Goal: Task Accomplishment & Management: Manage account settings

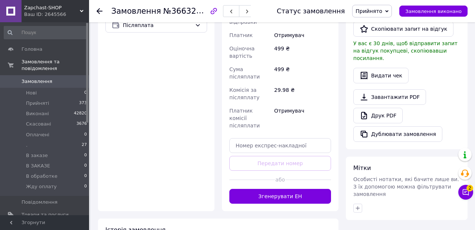
scroll to position [305, 0]
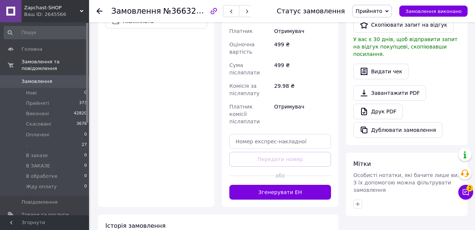
click at [357, 202] on icon "button" at bounding box center [358, 204] width 4 height 4
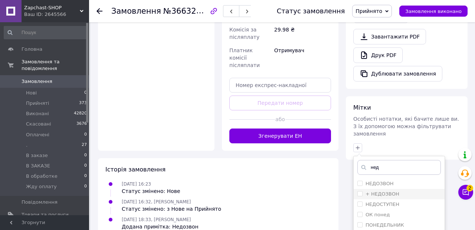
scroll to position [372, 0]
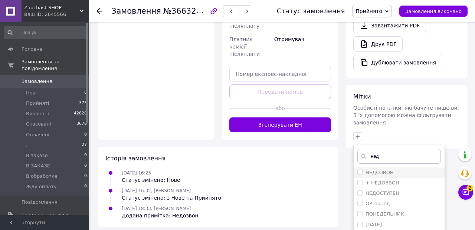
type input "нед"
click at [361, 169] on label "НЕДОЗВОН" at bounding box center [375, 172] width 36 height 7
click at [361, 170] on input "НЕДОЗВОН" at bounding box center [359, 172] width 5 height 5
click at [359, 170] on input "НЕДОЗВОН" at bounding box center [359, 172] width 5 height 5
checkbox input "true"
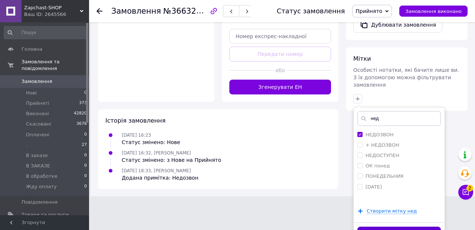
click at [387, 227] on button "Додати мітку" at bounding box center [398, 234] width 83 height 14
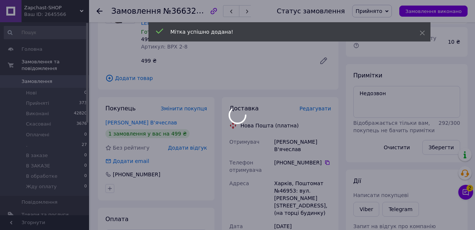
scroll to position [0, 0]
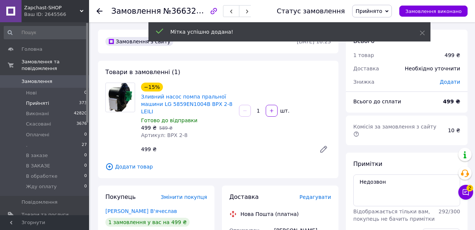
click at [46, 104] on span "Прийняті" at bounding box center [37, 103] width 23 height 7
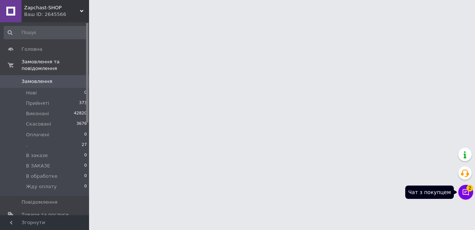
click at [466, 192] on icon at bounding box center [465, 192] width 7 height 7
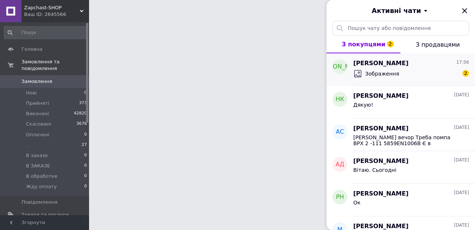
click at [389, 70] on div "Зображення" at bounding box center [376, 73] width 46 height 9
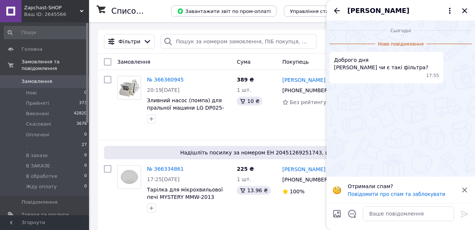
scroll to position [16, 0]
click at [394, 214] on textarea at bounding box center [408, 214] width 91 height 15
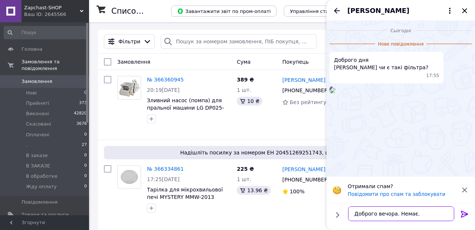
type textarea "Доброго вечора. Немає."
click at [464, 214] on icon at bounding box center [463, 214] width 7 height 7
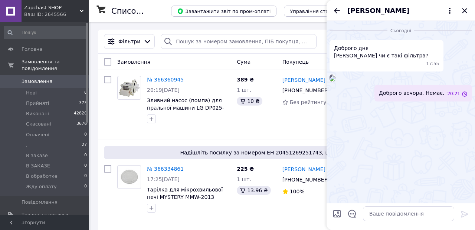
scroll to position [0, 0]
click at [465, 11] on icon "Закрити" at bounding box center [464, 10] width 9 height 9
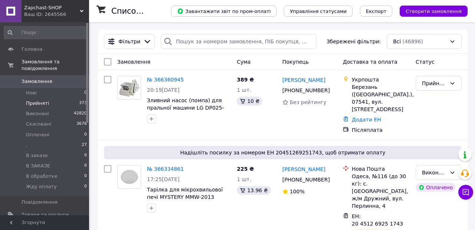
click at [39, 104] on span "Прийняті" at bounding box center [37, 103] width 23 height 7
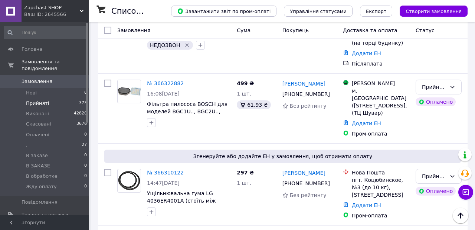
scroll to position [290, 0]
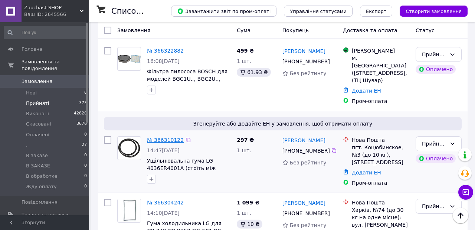
click at [174, 137] on link "№ 366310122" at bounding box center [165, 140] width 37 height 6
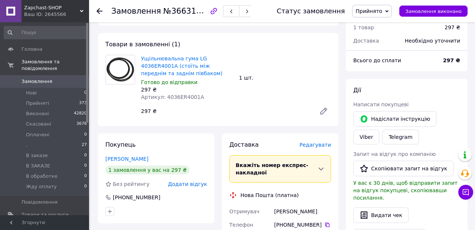
scroll to position [73, 0]
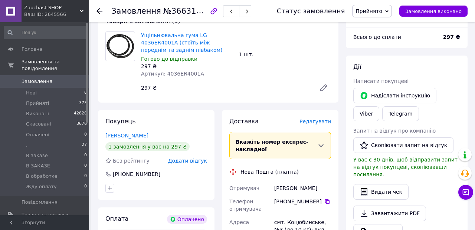
click at [314, 121] on span "Редагувати" at bounding box center [315, 122] width 32 height 6
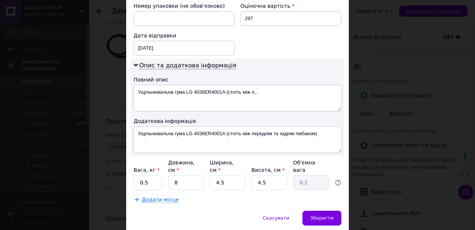
scroll to position [332, 0]
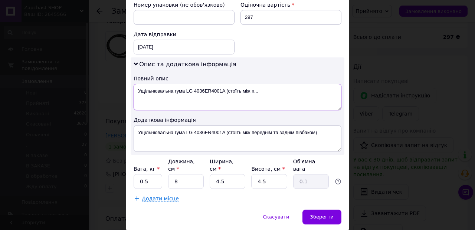
drag, startPoint x: 224, startPoint y: 83, endPoint x: 281, endPoint y: 88, distance: 57.3
click at [280, 88] on textarea "Ущільнювальна гума LG 4036ER4001A (cтоїть між п..." at bounding box center [237, 97] width 208 height 27
type textarea "Ущільнювальна гума LG 4036ER4001A"
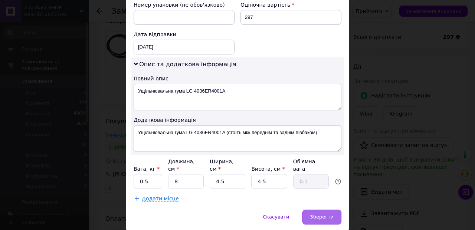
click at [322, 210] on div "Зберегти" at bounding box center [321, 217] width 39 height 15
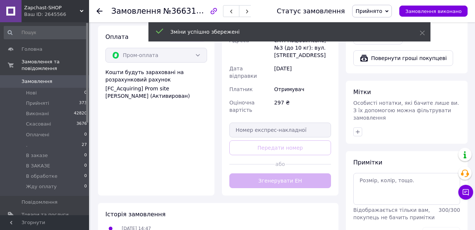
scroll to position [255, 0]
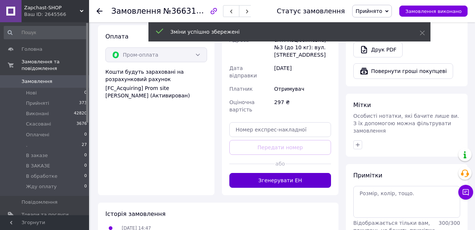
click at [282, 174] on button "Згенерувати ЕН" at bounding box center [280, 180] width 102 height 15
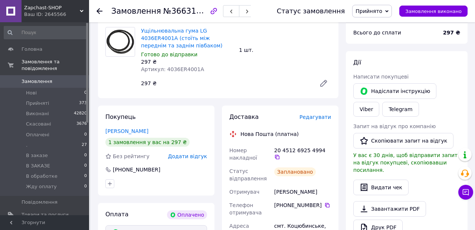
scroll to position [127, 0]
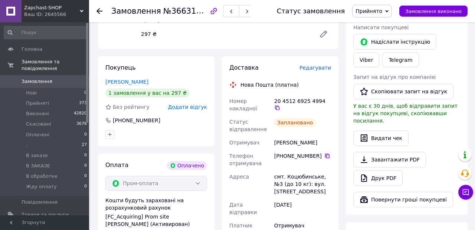
click at [326, 156] on icon at bounding box center [327, 156] width 6 height 6
click at [280, 105] on icon at bounding box center [277, 108] width 6 height 6
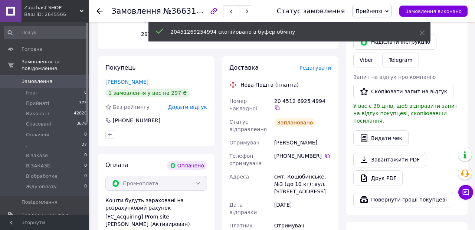
scroll to position [0, 0]
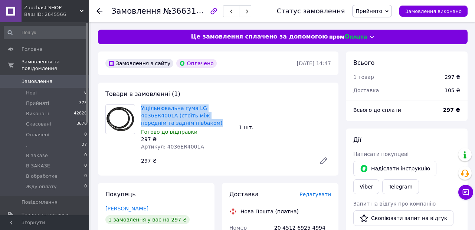
drag, startPoint x: 196, startPoint y: 123, endPoint x: 140, endPoint y: 107, distance: 58.7
click at [140, 107] on div "Ущільнювальна гума LG 4036ER4001A (cтоїть між переднім та заднім півбаком) Гото…" at bounding box center [187, 127] width 98 height 49
copy link "Ущільнювальна гума LG 4036ER4001A (cтоїть між переднім та заднім півбаком)"
click at [435, 12] on span "Замовлення виконано" at bounding box center [433, 12] width 56 height 6
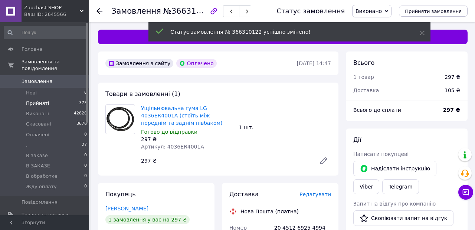
click at [37, 103] on span "Прийняті" at bounding box center [37, 103] width 23 height 7
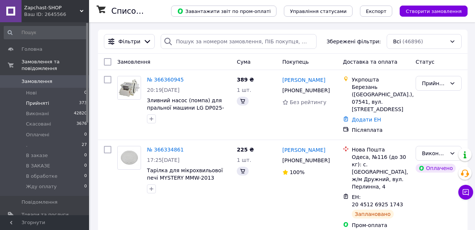
click at [37, 103] on span "Прийняті" at bounding box center [37, 103] width 23 height 7
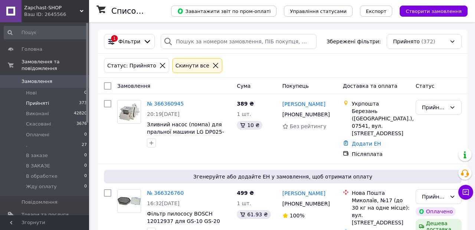
click at [47, 102] on li "Прийняті 373" at bounding box center [45, 103] width 91 height 10
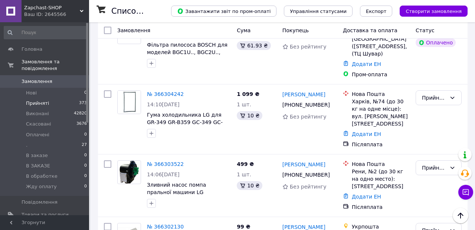
scroll to position [321, 0]
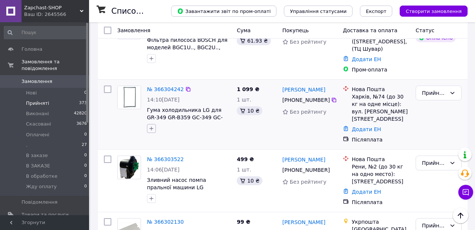
click at [150, 126] on icon "button" at bounding box center [151, 129] width 6 height 6
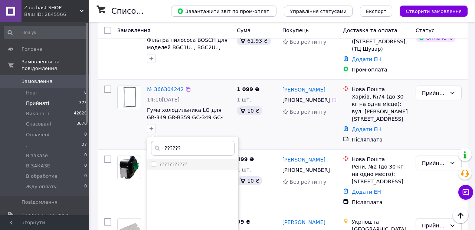
type input "??????"
click at [154, 162] on input "???????????" at bounding box center [153, 164] width 5 height 5
checkbox input "true"
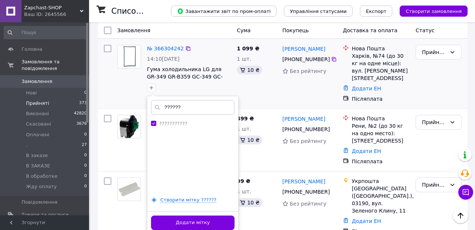
scroll to position [401, 0]
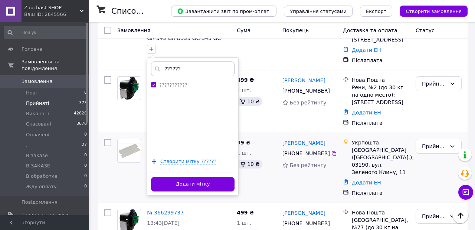
click at [214, 177] on button "Додати мітку" at bounding box center [192, 184] width 83 height 14
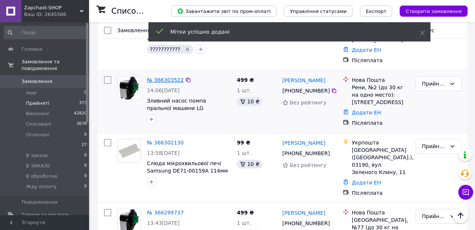
click at [162, 77] on link "№ 366303522" at bounding box center [165, 80] width 37 height 6
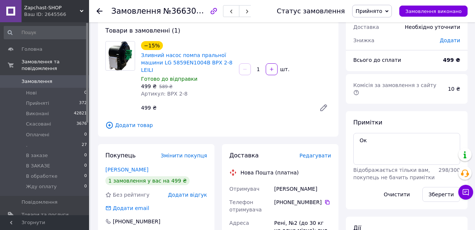
scroll to position [70, 0]
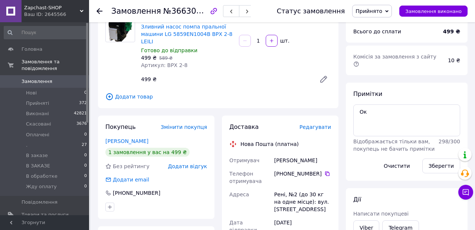
click at [323, 128] on span "Редагувати" at bounding box center [315, 127] width 32 height 6
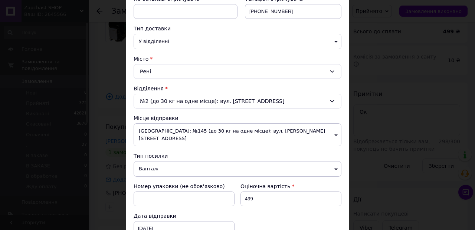
scroll to position [253, 0]
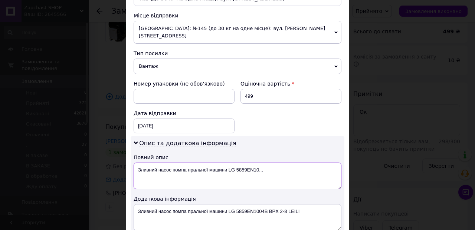
drag, startPoint x: 236, startPoint y: 162, endPoint x: 276, endPoint y: 164, distance: 40.1
click at [275, 164] on textarea "Зливний насос помпа пральної машини LG 5859EN10..." at bounding box center [237, 176] width 208 height 27
type textarea "Зливний насос помпа пральної машини LG"
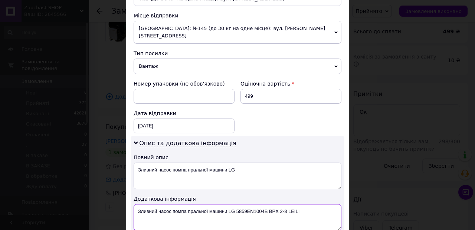
click at [256, 204] on textarea "Зливний насос помпа пральної машини LG 5859EN1004B BPX 2-8 LEILI" at bounding box center [237, 217] width 208 height 27
click at [256, 204] on textarea "Зливний насос помпа пральної машини LG BPX 2-8 LEILI" at bounding box center [237, 217] width 208 height 27
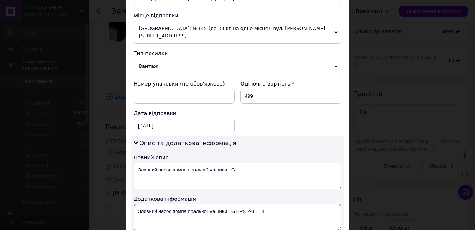
paste textarea "5859EN1004B"
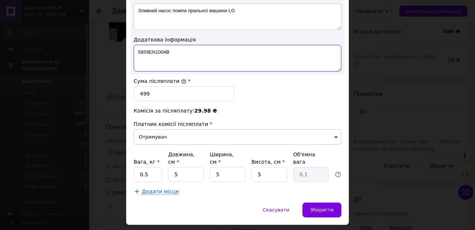
scroll to position [426, 0]
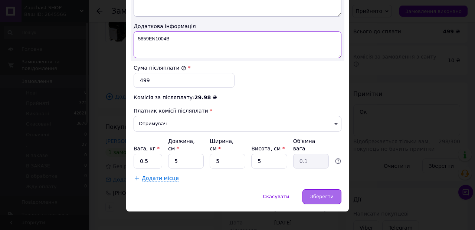
type textarea "5859EN1004B"
click at [321, 194] on span "Зберегти" at bounding box center [321, 197] width 23 height 6
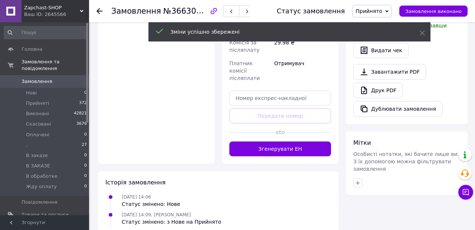
scroll to position [336, 0]
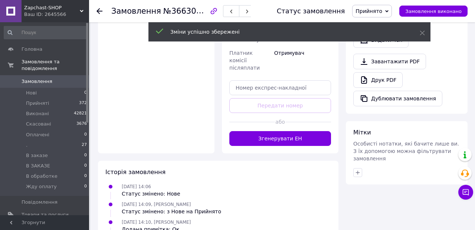
click at [288, 131] on button "Згенерувати ЕН" at bounding box center [280, 138] width 102 height 15
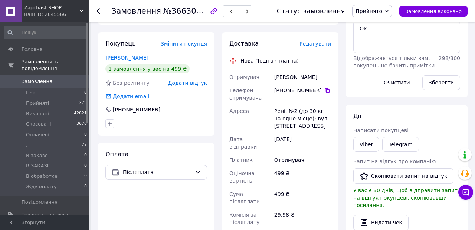
scroll to position [142, 0]
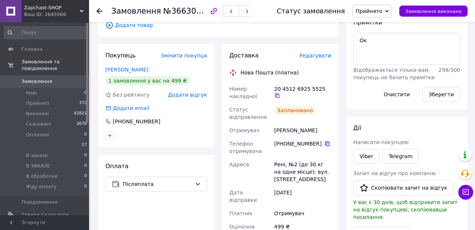
click at [325, 143] on icon at bounding box center [327, 144] width 6 height 6
click at [280, 93] on icon at bounding box center [277, 96] width 6 height 6
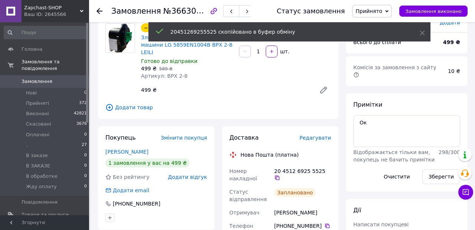
scroll to position [0, 0]
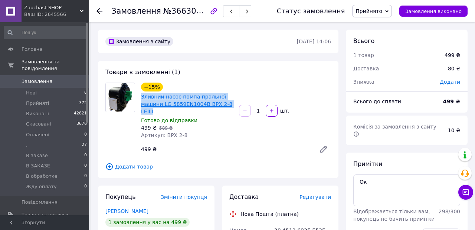
drag, startPoint x: 161, startPoint y: 112, endPoint x: 141, endPoint y: 99, distance: 24.3
click at [141, 99] on span "Зливний насос помпа пральної машини LG 5859EN1004B BPX 2-8 LEILI" at bounding box center [187, 104] width 92 height 22
copy link "Зливний насос помпа пральної машини LG 5859EN1004B BPX 2-8 LEILI"
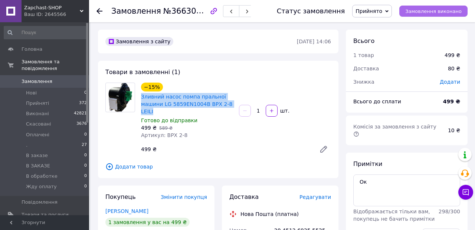
click at [423, 10] on span "Замовлення виконано" at bounding box center [433, 12] width 56 height 6
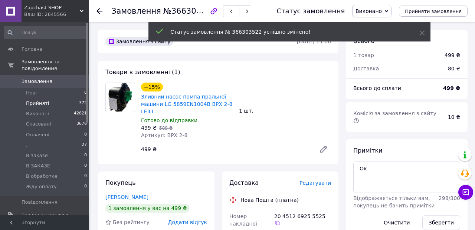
click at [34, 102] on span "Прийняті" at bounding box center [37, 103] width 23 height 7
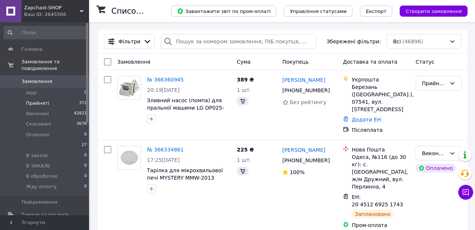
click at [34, 102] on span "Прийняті" at bounding box center [37, 103] width 23 height 7
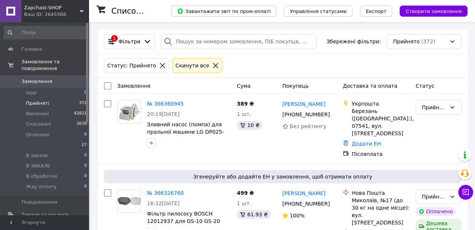
click at [34, 102] on span "Прийняті" at bounding box center [37, 103] width 23 height 7
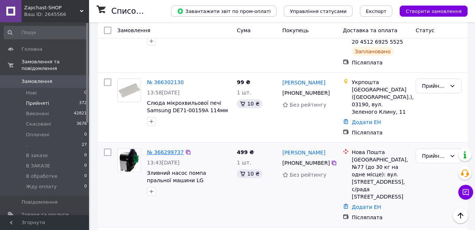
click at [171, 149] on link "№ 366299737" at bounding box center [165, 152] width 37 height 6
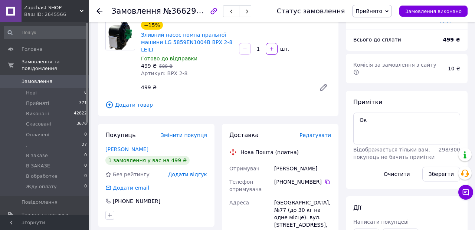
scroll to position [113, 0]
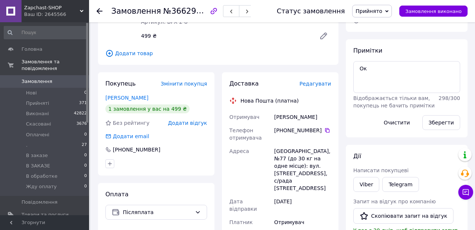
click at [318, 83] on span "Редагувати" at bounding box center [315, 84] width 32 height 6
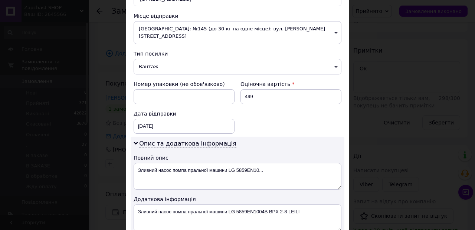
scroll to position [360, 0]
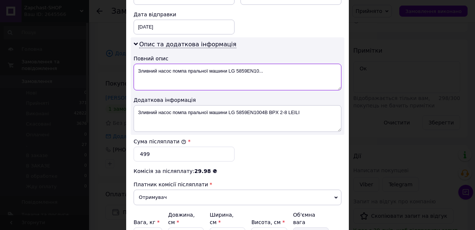
drag, startPoint x: 236, startPoint y: 64, endPoint x: 301, endPoint y: 70, distance: 65.2
click at [288, 70] on textarea "Зливний насос помпа пральної машини LG 5859EN10..." at bounding box center [237, 77] width 208 height 27
type textarea "Зливний насос помпа пральної машини LG"
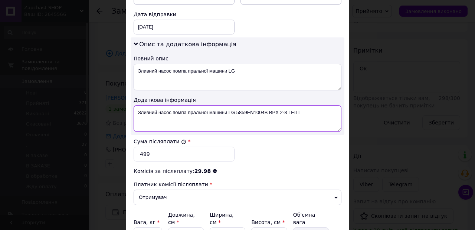
click at [255, 107] on textarea "Зливний насос помпа пральної машини LG 5859EN1004B BPX 2-8 LEILI" at bounding box center [237, 118] width 208 height 27
click at [255, 107] on textarea "Зливний насос помпа пральної машини LG BPX 2-8 LEILI" at bounding box center [237, 118] width 208 height 27
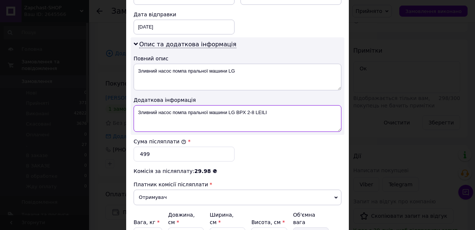
paste textarea "5859EN1004B"
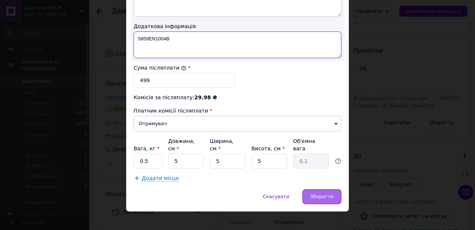
type textarea "5859EN1004B"
click at [323, 194] on span "Зберегти" at bounding box center [321, 197] width 23 height 6
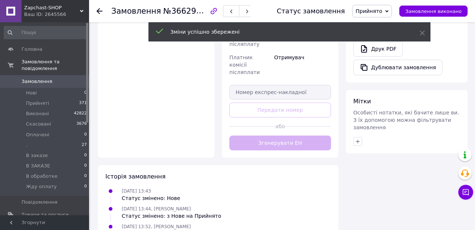
scroll to position [355, 0]
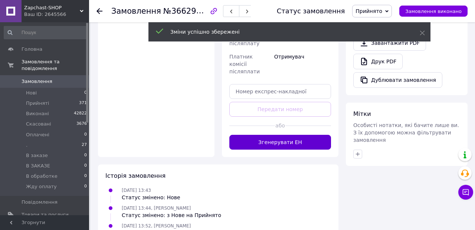
click at [292, 135] on button "Згенерувати ЕН" at bounding box center [280, 142] width 102 height 15
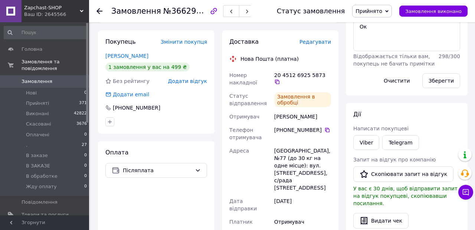
scroll to position [168, 0]
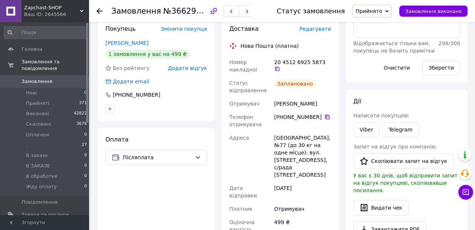
click at [326, 116] on icon at bounding box center [327, 117] width 4 height 4
click at [280, 66] on icon at bounding box center [277, 69] width 6 height 6
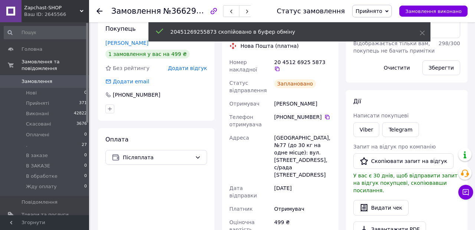
scroll to position [0, 0]
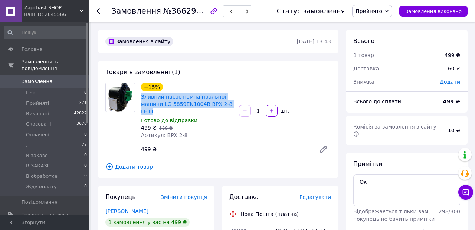
drag, startPoint x: 157, startPoint y: 111, endPoint x: 141, endPoint y: 100, distance: 20.1
click at [141, 100] on div "Зливний насос помпа пральної машини LG 5859EN1004B BPX 2-8 LEILI" at bounding box center [186, 104] width 93 height 24
copy link "Зливний насос помпа пральної машини LG 5859EN1004B BPX 2-8 LEILI"
click at [434, 10] on span "Замовлення виконано" at bounding box center [433, 12] width 56 height 6
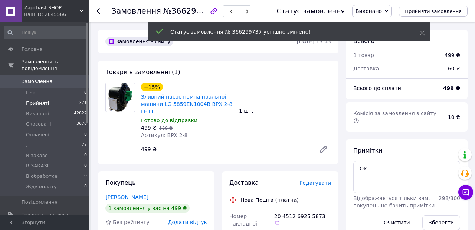
click at [29, 106] on span "Прийняті" at bounding box center [37, 103] width 23 height 7
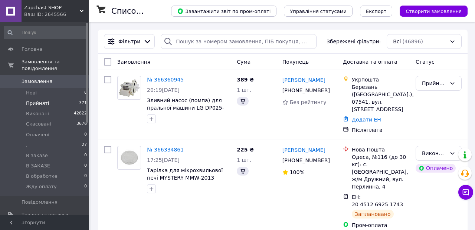
click at [29, 106] on span "Прийняті" at bounding box center [37, 103] width 23 height 7
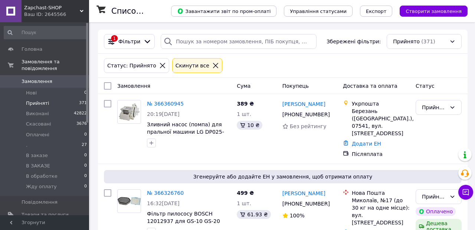
click at [34, 103] on span "Прийняті" at bounding box center [37, 103] width 23 height 7
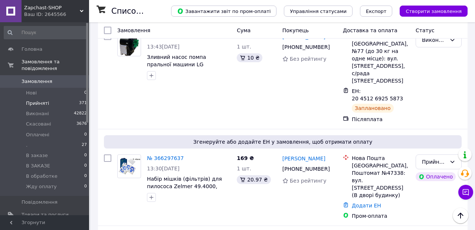
scroll to position [531, 0]
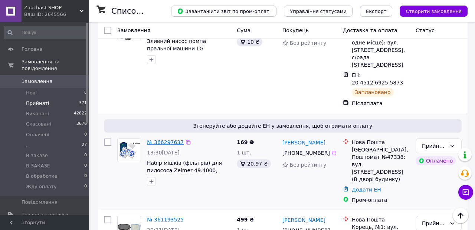
click at [159, 139] on link "№ 366297637" at bounding box center [165, 142] width 37 height 6
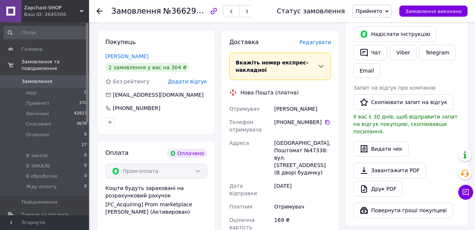
scroll to position [136, 0]
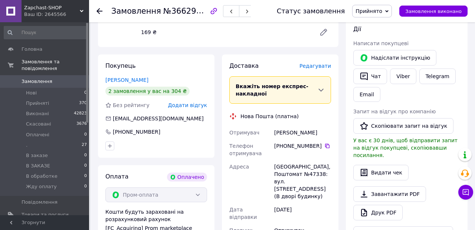
click at [315, 69] on span "Редагувати" at bounding box center [315, 66] width 32 height 6
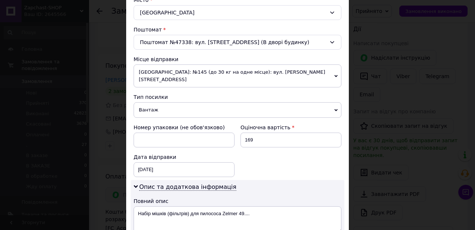
scroll to position [318, 0]
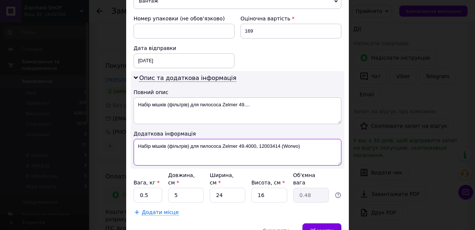
click at [179, 139] on textarea "Набір мішків (фільтрів) для пилососа Zelmer 49.4000, 12003414 (Worwo)" at bounding box center [237, 152] width 208 height 27
type textarea "Ц"
type textarea "WC1"
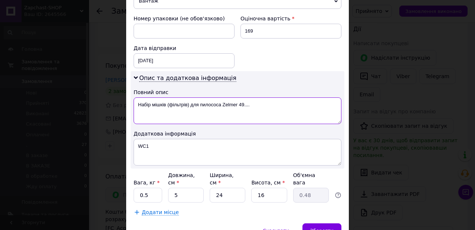
drag, startPoint x: 238, startPoint y: 98, endPoint x: 277, endPoint y: 102, distance: 39.9
click at [272, 100] on textarea "Набір мішків (фільтрів) для пилососа Zelmer 49...." at bounding box center [237, 111] width 208 height 27
click at [244, 98] on textarea "Набір мішків (фільтрів) для пилососа Zelmer 49...." at bounding box center [237, 111] width 208 height 27
drag, startPoint x: 237, startPoint y: 98, endPoint x: 274, endPoint y: 98, distance: 36.7
click at [274, 98] on textarea "Набір мішків (фільтрів) для пилососа Zelmer 49..." at bounding box center [237, 111] width 208 height 27
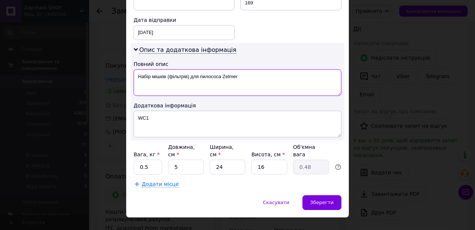
scroll to position [353, 0]
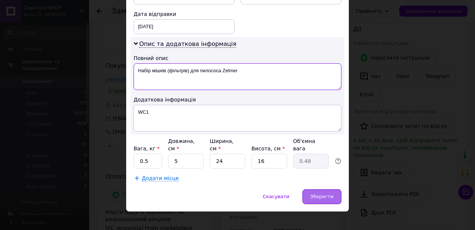
type textarea "Набір мішків (фільтрів) для пилососа Zelmer"
click at [321, 189] on div "Зберегти" at bounding box center [321, 196] width 39 height 15
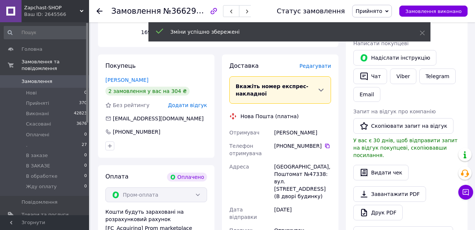
scroll to position [290, 0]
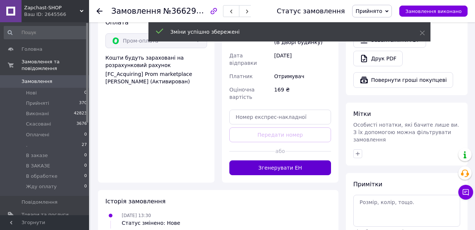
click at [302, 164] on button "Згенерувати ЕН" at bounding box center [280, 168] width 102 height 15
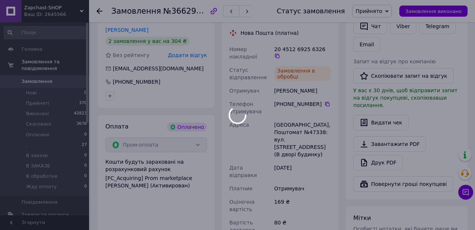
scroll to position [188, 0]
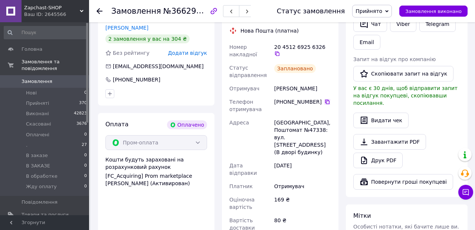
click at [325, 105] on icon at bounding box center [327, 102] width 6 height 6
click at [327, 105] on icon at bounding box center [327, 102] width 6 height 6
click at [280, 51] on icon at bounding box center [277, 54] width 6 height 6
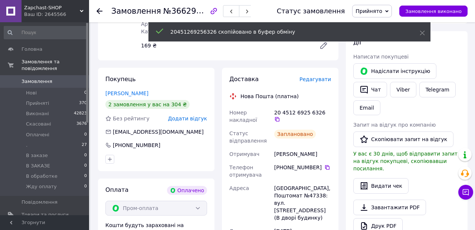
scroll to position [0, 0]
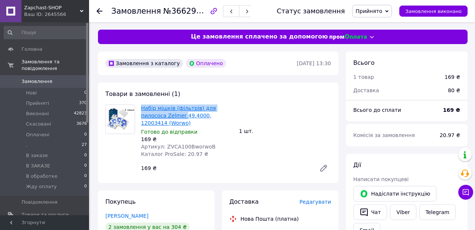
drag, startPoint x: 140, startPoint y: 108, endPoint x: 184, endPoint y: 115, distance: 44.7
click at [184, 115] on div "Набір мішків (фільтрів) для пилососа Zelmer 49.4000, 12003414 (Worwo) Готово до…" at bounding box center [187, 131] width 98 height 56
copy link "Набір мішків (фільтрів) для пилососа Zelmer"
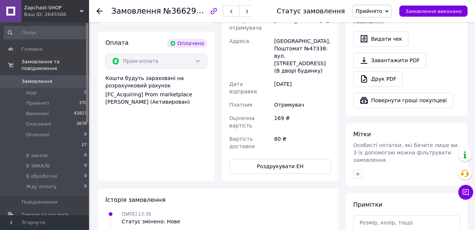
scroll to position [279, 0]
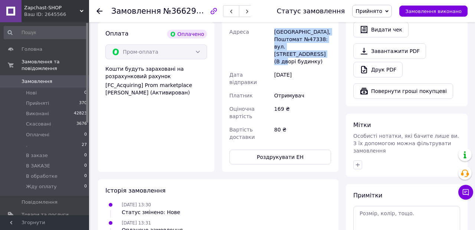
drag, startPoint x: 271, startPoint y: 42, endPoint x: 298, endPoint y: 62, distance: 34.0
click at [298, 62] on div "Номер накладної 20 4512 6925 6326   Статус відправлення Заплановано Отримувач […" at bounding box center [280, 47] width 105 height 194
copy div "[GEOGRAPHIC_DATA]47338: вул. [STREET_ADDRESS] (В дворі будинку)"
click at [425, 14] on button "Замовлення виконано" at bounding box center [433, 11] width 68 height 11
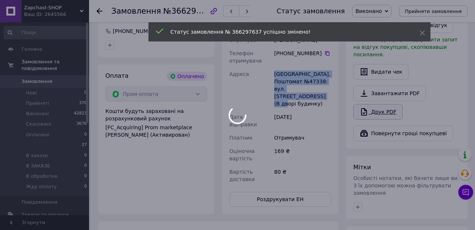
scroll to position [0, 0]
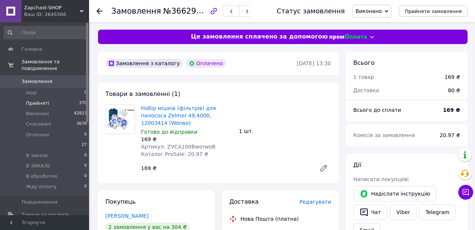
click at [37, 103] on span "Прийняті" at bounding box center [37, 103] width 23 height 7
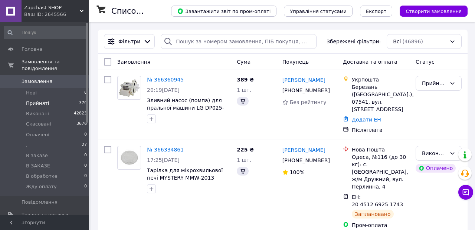
click at [37, 103] on span "Прийняті" at bounding box center [37, 103] width 23 height 7
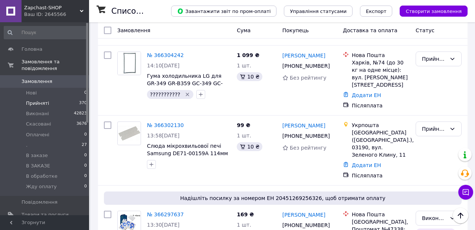
scroll to position [326, 0]
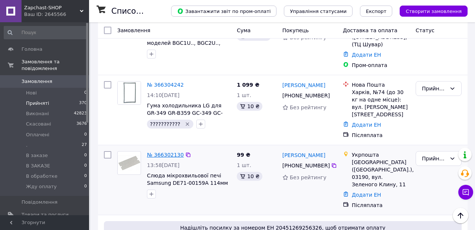
click at [166, 152] on link "№ 366302130" at bounding box center [165, 155] width 37 height 6
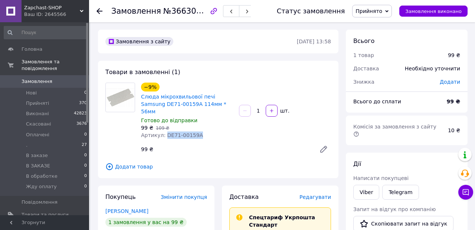
drag, startPoint x: 164, startPoint y: 128, endPoint x: 205, endPoint y: 128, distance: 40.8
click at [205, 132] on div "Артикул: DE71-00159A" at bounding box center [187, 135] width 92 height 7
click at [320, 194] on span "Редагувати" at bounding box center [315, 197] width 32 height 6
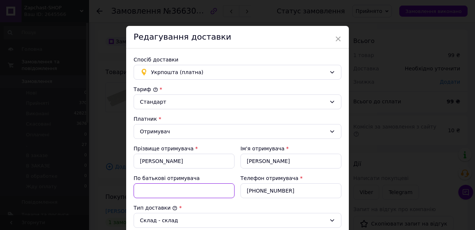
click at [160, 190] on input "По батькові отримувача" at bounding box center [183, 191] width 101 height 15
type input "с"
click at [136, 191] on input "ck_SS" at bounding box center [183, 191] width 101 height 15
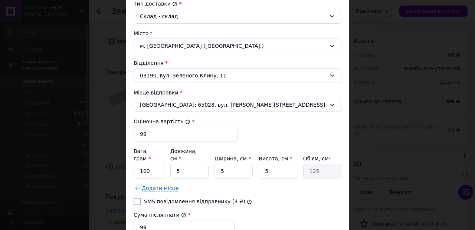
scroll to position [207, 0]
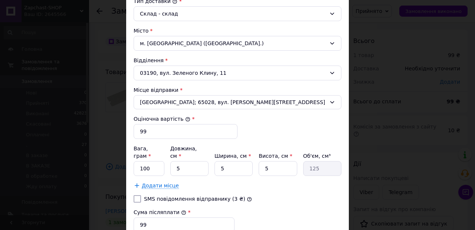
type input "сл_SS"
click at [149, 164] on input "100" at bounding box center [148, 168] width 31 height 15
type input "45"
click at [182, 165] on input "5" at bounding box center [189, 168] width 38 height 15
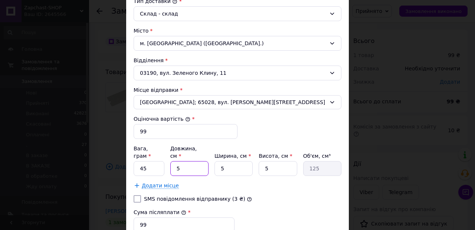
click at [182, 165] on input "5" at bounding box center [189, 168] width 38 height 15
type input "1"
type input "25"
type input "15"
type input "375"
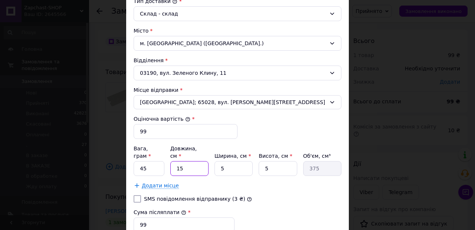
type input "15"
click at [216, 163] on input "5" at bounding box center [233, 168] width 38 height 15
type input "1"
type input "75"
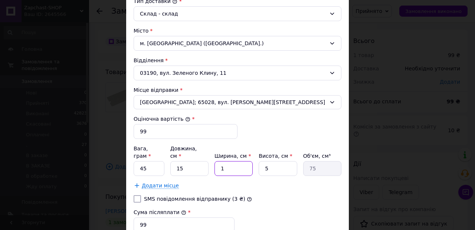
type input "15"
type input "1125"
type input "15"
click at [274, 164] on input "5" at bounding box center [277, 168] width 38 height 15
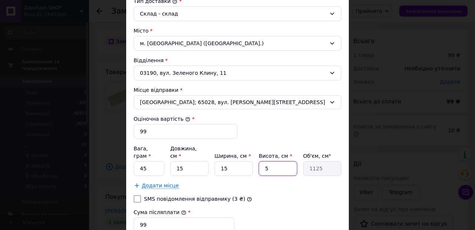
type input "1"
type input "225"
type input "1"
click at [259, 182] on div "Додати місце" at bounding box center [237, 185] width 208 height 7
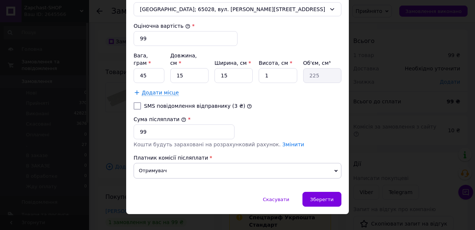
scroll to position [301, 0]
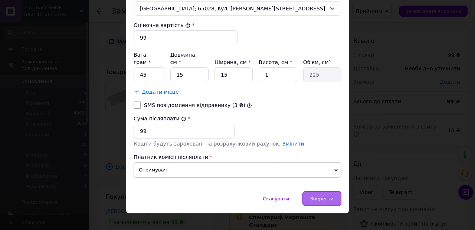
click at [315, 191] on div "Зберегти" at bounding box center [321, 198] width 39 height 15
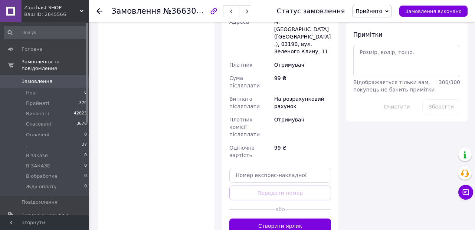
scroll to position [423, 0]
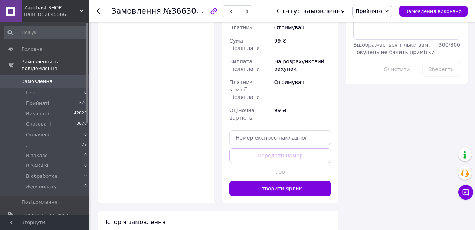
click at [283, 181] on button "Створити ярлик" at bounding box center [280, 188] width 102 height 15
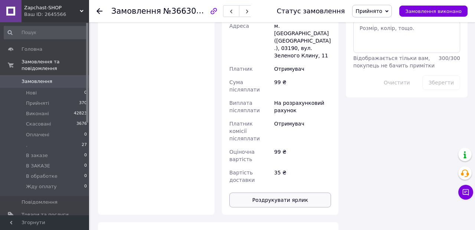
click at [270, 193] on button "Роздрукувати ярлик" at bounding box center [280, 200] width 102 height 15
click at [427, 9] on span "Замовлення виконано" at bounding box center [433, 12] width 56 height 6
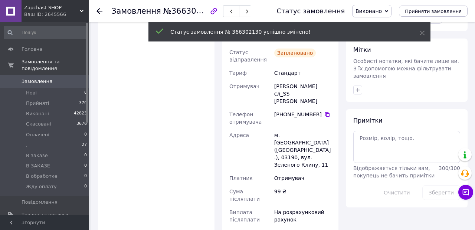
scroll to position [273, 0]
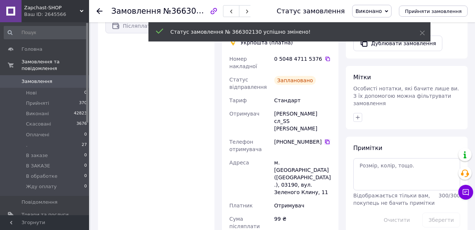
click at [326, 139] on icon at bounding box center [327, 142] width 6 height 6
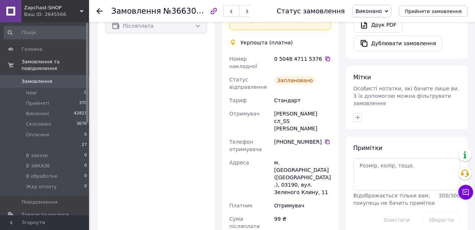
click at [324, 56] on icon at bounding box center [327, 59] width 6 height 6
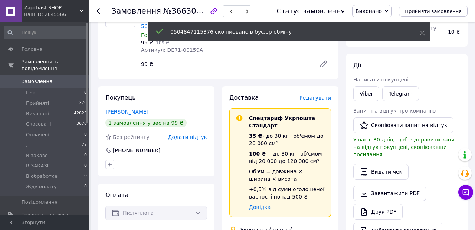
scroll to position [0, 0]
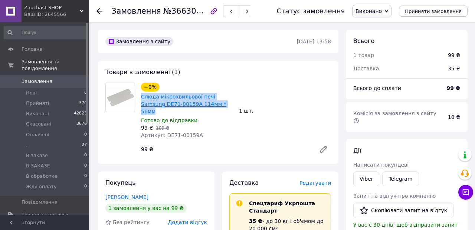
drag, startPoint x: 214, startPoint y: 102, endPoint x: 141, endPoint y: 99, distance: 73.5
click at [141, 99] on span "Слюда мікрохвильової печі Samsung DE71-00159A 114мм * 56мм" at bounding box center [187, 104] width 92 height 22
copy link "Слюда мікрохвильової печі Samsung DE71-00159A 114мм * 56мм"
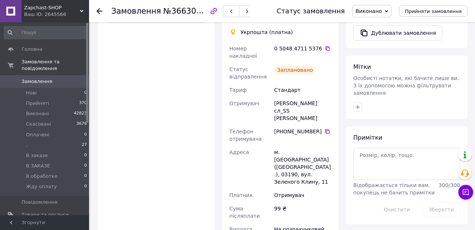
scroll to position [303, 0]
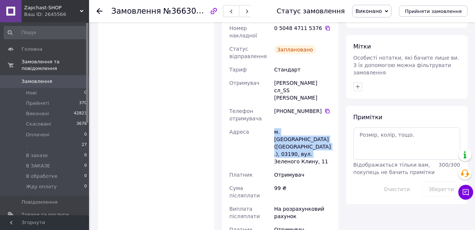
drag, startPoint x: 273, startPoint y: 118, endPoint x: 324, endPoint y: 133, distance: 53.3
click at [324, 133] on div "м. [GEOGRAPHIC_DATA] ([GEOGRAPHIC_DATA].), 03190, вул. Зеленого Клину, 11" at bounding box center [303, 146] width 60 height 43
copy div "м. [GEOGRAPHIC_DATA] ([GEOGRAPHIC_DATA].), 03190, вул. Зеленого Клину, 11"
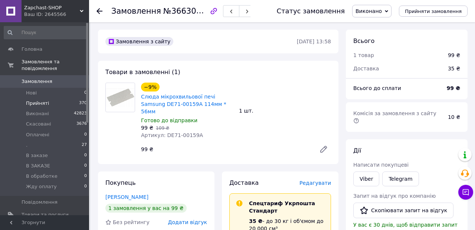
click at [42, 103] on span "Прийняті" at bounding box center [37, 103] width 23 height 7
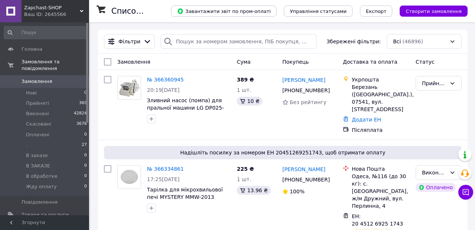
click at [152, 113] on div "№ 366360945 20:19[DATE] Зливний насос (помпа) для пральної машини LG DP025-208 …" at bounding box center [189, 99] width 90 height 53
click at [33, 103] on span "Прийняті" at bounding box center [37, 103] width 23 height 7
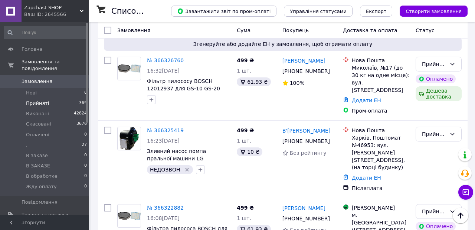
scroll to position [115, 0]
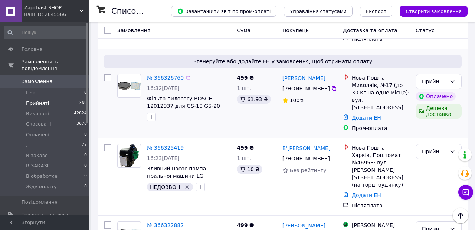
click at [169, 76] on link "№ 366326760" at bounding box center [165, 78] width 37 height 6
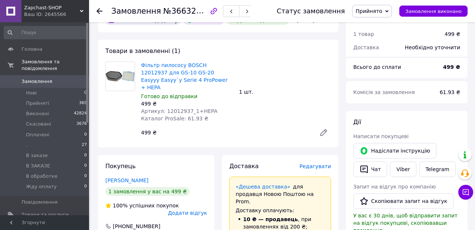
scroll to position [45, 0]
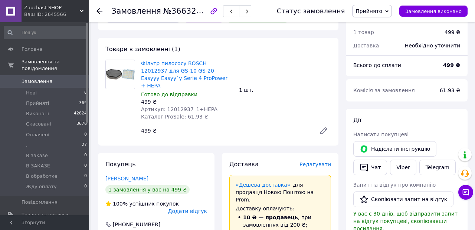
click at [317, 162] on span "Редагувати" at bounding box center [315, 165] width 32 height 6
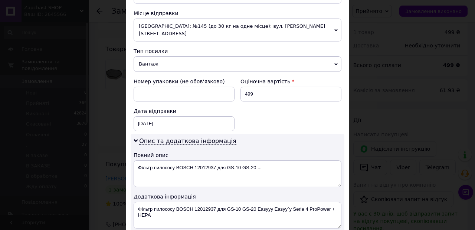
scroll to position [283, 0]
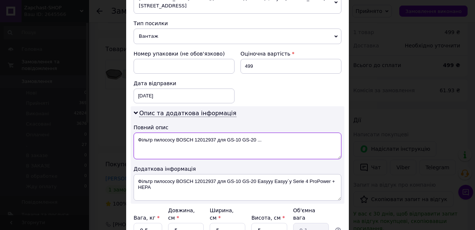
drag, startPoint x: 195, startPoint y: 135, endPoint x: 266, endPoint y: 145, distance: 71.5
click at [264, 144] on textarea "Фільтр пилососу BOSCH 12012937 для GS-10 GS-20 ..." at bounding box center [237, 146] width 208 height 27
click at [149, 133] on textarea "Фільтр пилососу BOSCH" at bounding box center [237, 146] width 208 height 27
type textarea "Фільтра для пилососу BOSCH"
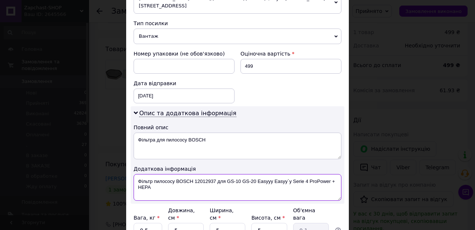
click at [171, 178] on textarea "Фільтр пилососу BOSCH 12012937 для GS-10 GS-20 Easyyy Easyy`y Serie 4 ProPower …" at bounding box center [237, 187] width 208 height 27
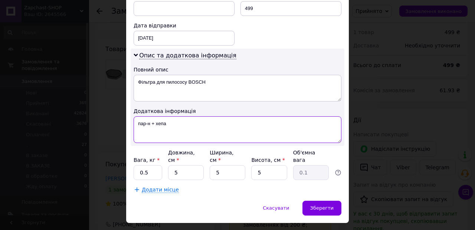
scroll to position [352, 0]
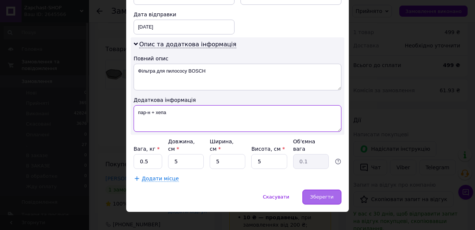
type textarea "пар-н + хепа"
click at [317, 194] on span "Зберегти" at bounding box center [321, 197] width 23 height 6
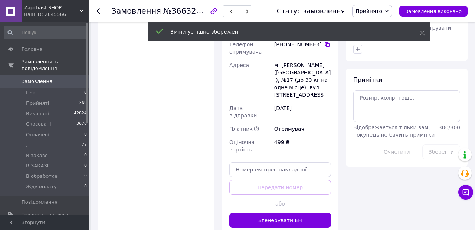
click at [299, 213] on button "Згенерувати ЕН" at bounding box center [280, 220] width 102 height 15
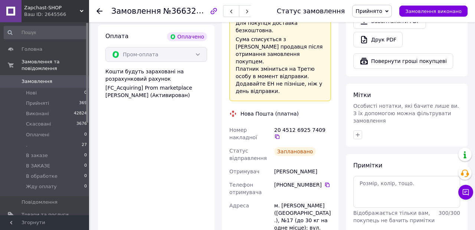
scroll to position [297, 0]
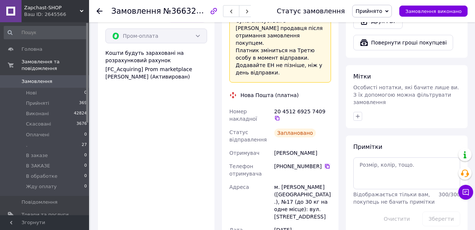
click at [326, 164] on icon at bounding box center [327, 167] width 6 height 6
click at [325, 164] on icon at bounding box center [327, 166] width 4 height 4
click at [280, 115] on icon at bounding box center [277, 118] width 6 height 6
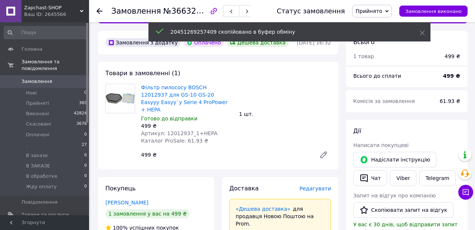
scroll to position [0, 0]
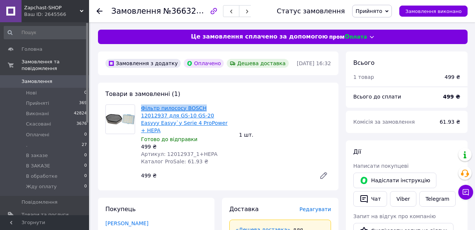
drag, startPoint x: 139, startPoint y: 107, endPoint x: 201, endPoint y: 105, distance: 61.6
click at [201, 105] on div "Фільтр пилососу BOSCH 12012937 для GS-10 GS-20 Easyyy Easyy`y Serie 4 ProPower …" at bounding box center [187, 135] width 98 height 64
copy link "Фільтр пилососу BOSCH"
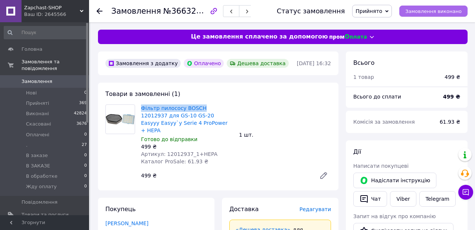
click at [420, 14] on button "Замовлення виконано" at bounding box center [433, 11] width 68 height 11
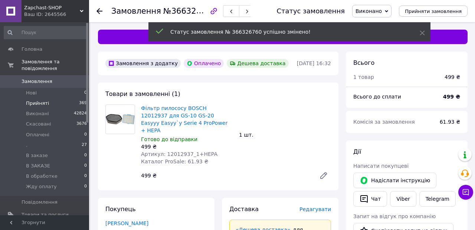
click at [40, 102] on span "Прийняті" at bounding box center [37, 103] width 23 height 7
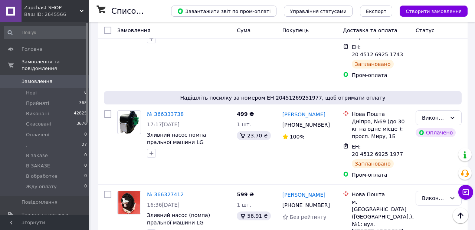
scroll to position [172, 0]
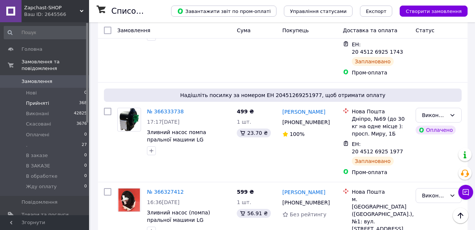
click at [43, 101] on span "Прийняті" at bounding box center [37, 103] width 23 height 7
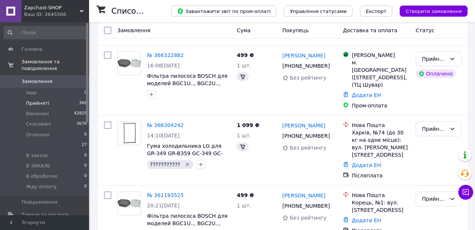
click at [43, 103] on span "Прийняті" at bounding box center [37, 103] width 23 height 7
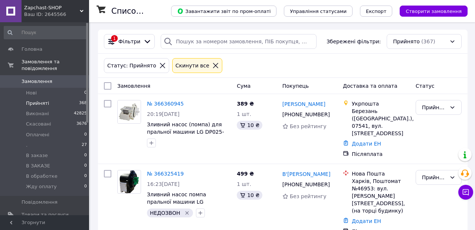
click at [43, 103] on span "Прийняті" at bounding box center [37, 103] width 23 height 7
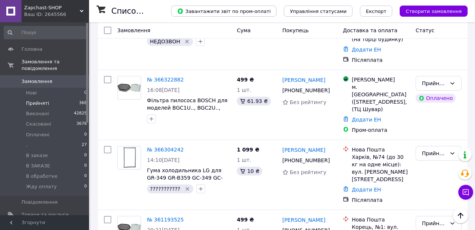
scroll to position [177, 0]
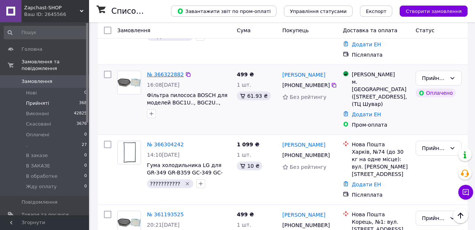
click at [161, 72] on link "№ 366322882" at bounding box center [165, 75] width 37 height 6
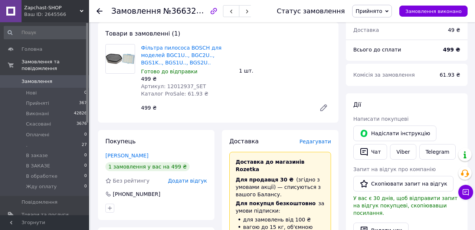
scroll to position [73, 0]
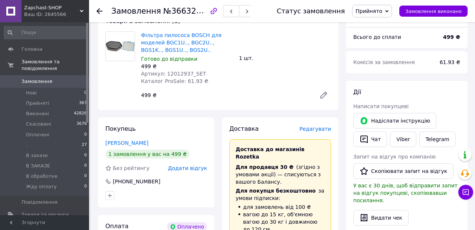
click at [310, 129] on span "Редагувати" at bounding box center [315, 129] width 32 height 6
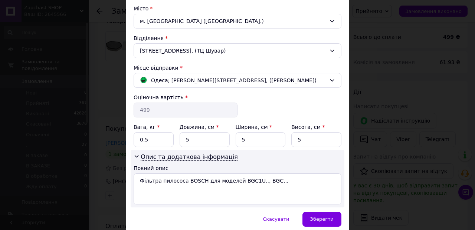
scroll to position [230, 0]
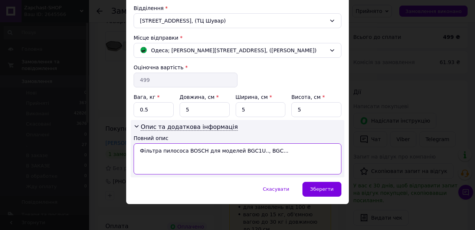
drag, startPoint x: 204, startPoint y: 153, endPoint x: 222, endPoint y: 169, distance: 24.4
click at [218, 167] on textarea "Фільтра пилососа BOSCH для моделей BGC1U.., BGC..." at bounding box center [237, 158] width 208 height 31
click at [161, 152] on textarea "Фільтра пилососа BOSCH" at bounding box center [237, 158] width 208 height 31
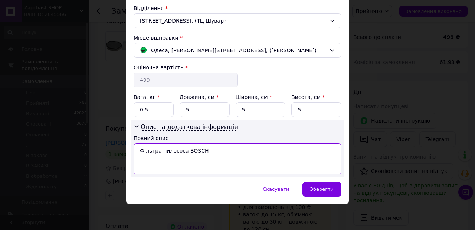
click at [161, 152] on textarea "Фільтра пилососа BOSCH" at bounding box center [237, 158] width 208 height 31
type textarea "пар-н + хепа"
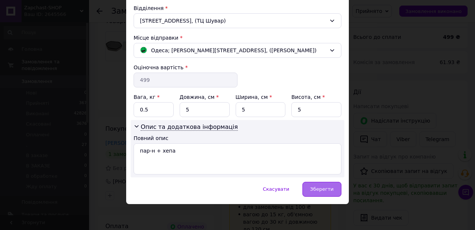
click at [310, 189] on div "Зберегти" at bounding box center [321, 189] width 39 height 15
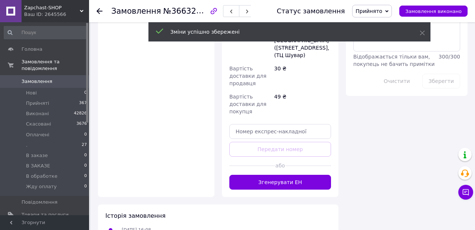
scroll to position [448, 0]
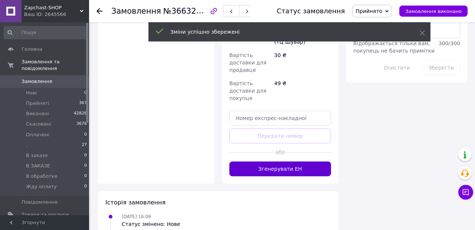
click at [291, 162] on button "Згенерувати ЕН" at bounding box center [280, 169] width 102 height 15
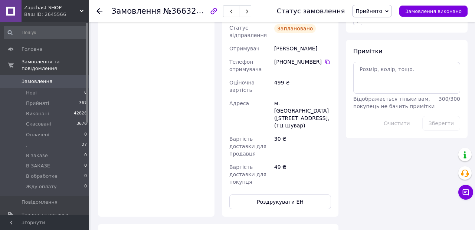
scroll to position [472, 0]
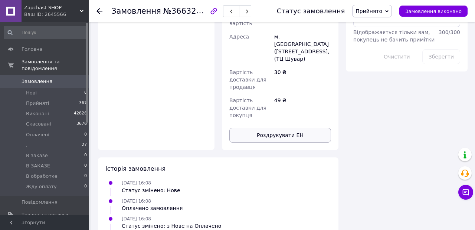
click at [294, 128] on button "Роздрукувати ЕН" at bounding box center [280, 135] width 102 height 15
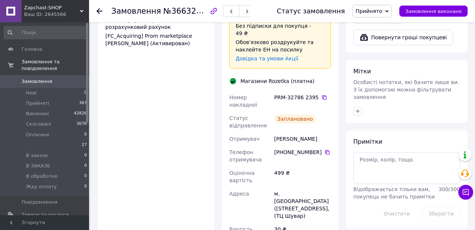
scroll to position [0, 0]
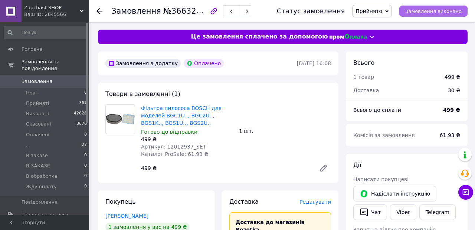
click at [440, 9] on span "Замовлення виконано" at bounding box center [433, 12] width 56 height 6
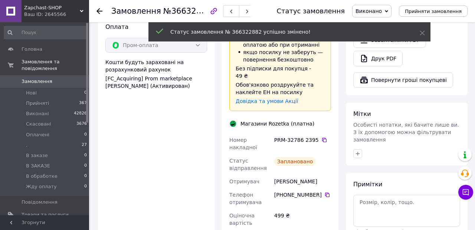
scroll to position [290, 0]
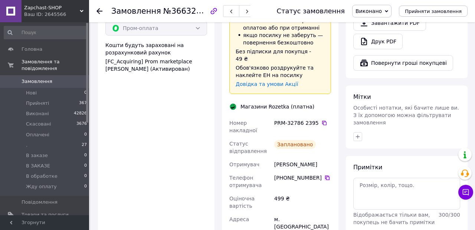
click at [327, 175] on icon at bounding box center [327, 178] width 6 height 6
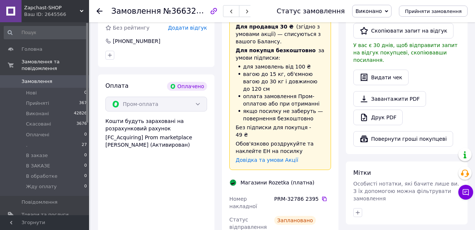
scroll to position [0, 0]
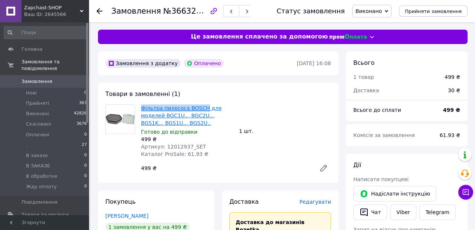
drag, startPoint x: 140, startPoint y: 109, endPoint x: 204, endPoint y: 108, distance: 64.5
click at [204, 108] on div "Фільтра пилососа BOSCH для моделей BGC1U.., BGC2U.., BGS1K.., BGS1U.., BGS2U.. …" at bounding box center [187, 131] width 98 height 56
copy link "Фільтра пилососа BOSCH"
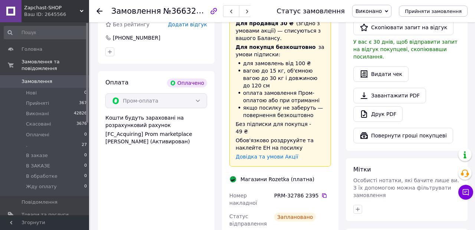
scroll to position [227, 0]
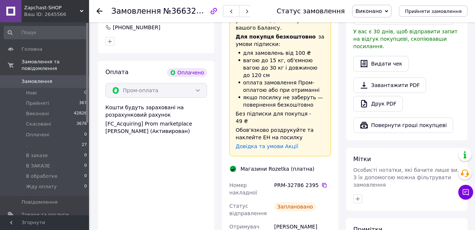
click at [271, 165] on div "Магазини Rozetka (платна)" at bounding box center [276, 168] width 77 height 7
copy div "Rozetka"
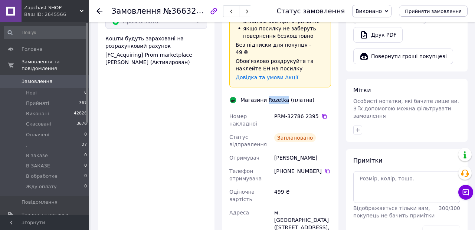
scroll to position [302, 0]
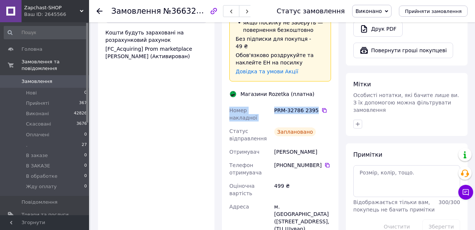
drag, startPoint x: 229, startPoint y: 89, endPoint x: 316, endPoint y: 90, distance: 86.8
click at [316, 104] on div "Номер накладної PRM-32786 2395   Статус відправлення Заплановано Отримувач [PER…" at bounding box center [280, 198] width 105 height 188
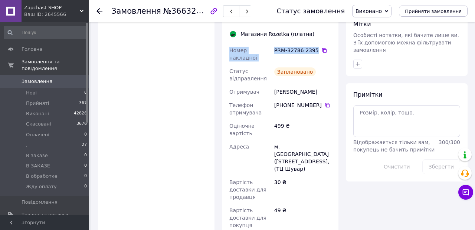
scroll to position [369, 0]
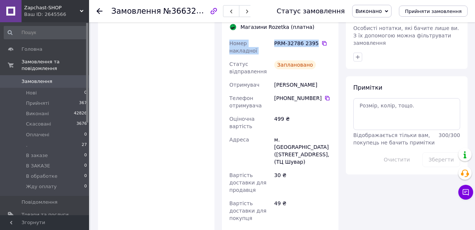
drag, startPoint x: 271, startPoint y: 114, endPoint x: 309, endPoint y: 142, distance: 47.2
click at [309, 142] on div "Номер накладної PRM-32786 2395   Статус відправлення Заплановано Отримувач [PER…" at bounding box center [280, 131] width 105 height 188
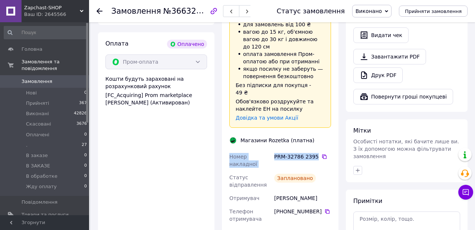
scroll to position [0, 0]
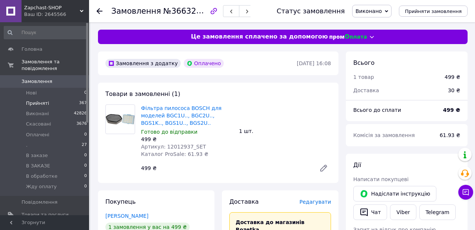
click at [42, 105] on span "Прийняті" at bounding box center [37, 103] width 23 height 7
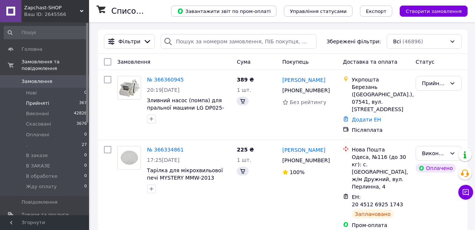
click at [42, 104] on span "Прийняті" at bounding box center [37, 103] width 23 height 7
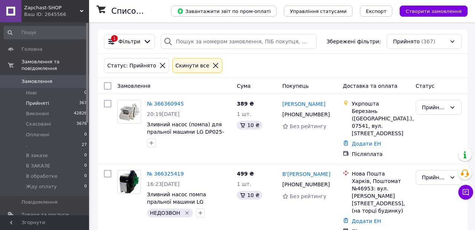
click at [42, 104] on span "Прийняті" at bounding box center [37, 103] width 23 height 7
click at [36, 93] on span "Нові" at bounding box center [31, 93] width 11 height 7
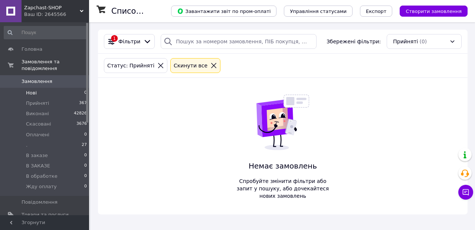
click at [210, 65] on icon at bounding box center [213, 65] width 7 height 7
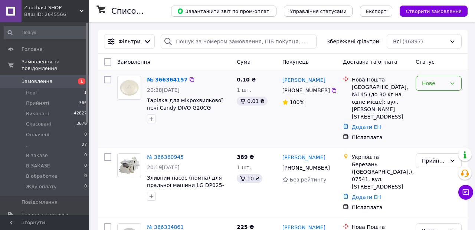
click at [427, 84] on div "Нове" at bounding box center [434, 83] width 24 height 8
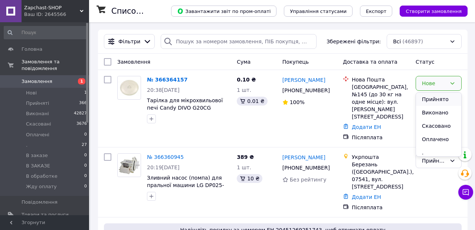
click at [427, 100] on li "Прийнято" at bounding box center [438, 99] width 45 height 13
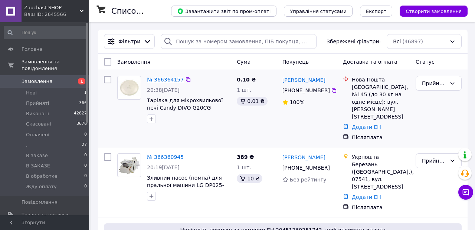
click at [164, 80] on link "№ 366364157" at bounding box center [165, 80] width 37 height 6
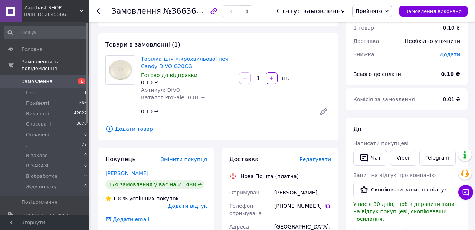
scroll to position [60, 0]
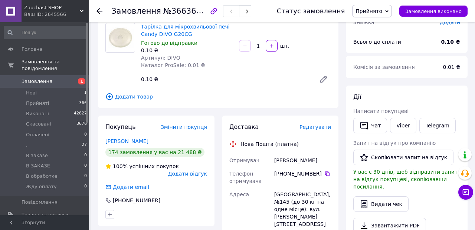
click at [318, 128] on span "Редагувати" at bounding box center [315, 127] width 32 height 6
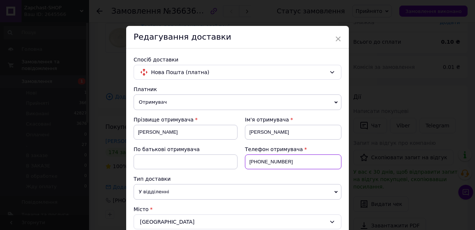
click at [286, 160] on input "+380666602467" at bounding box center [293, 162] width 96 height 15
paste input "+380 (95) 787 90 94"
type input "+380957879094"
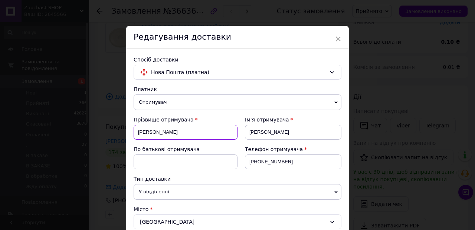
click at [174, 131] on input "Стрельцов" at bounding box center [185, 132] width 104 height 15
paste input "ачинська тетяна"
click at [173, 131] on input "Рачинська тетяна" at bounding box center [185, 132] width 104 height 15
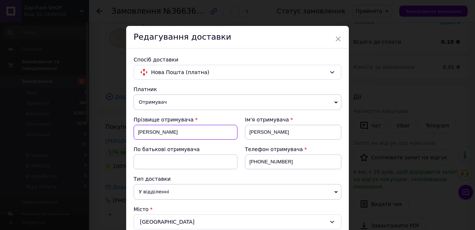
type input "Рачинська"
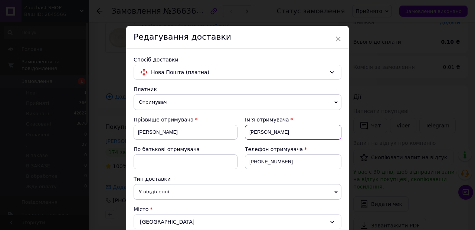
click at [255, 132] on input "[PERSON_NAME]" at bounding box center [293, 132] width 96 height 15
paste input "тетяна"
drag, startPoint x: 250, startPoint y: 131, endPoint x: 245, endPoint y: 131, distance: 4.8
click at [245, 131] on input "тетянам" at bounding box center [293, 132] width 96 height 15
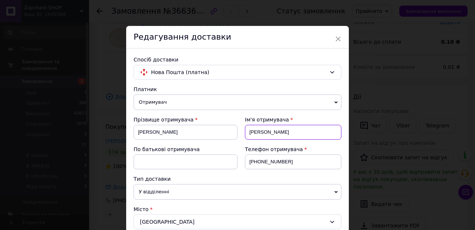
click at [278, 136] on input "Тетянам" at bounding box center [293, 132] width 96 height 15
type input "Тетяна"
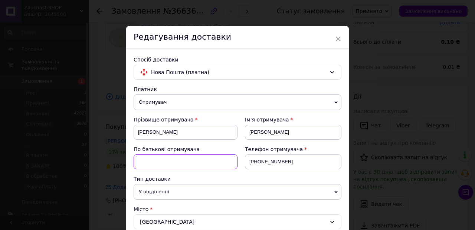
click at [203, 165] on input at bounding box center [185, 162] width 104 height 15
type input "Ц"
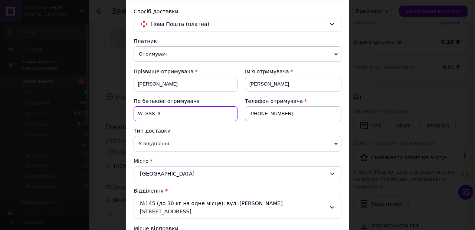
scroll to position [0, 0]
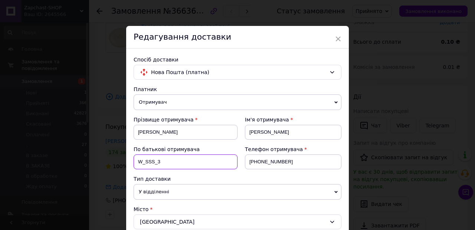
type input "W_SSS_3"
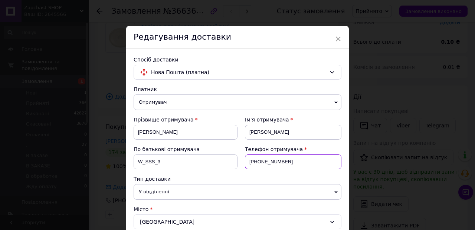
drag, startPoint x: 291, startPoint y: 163, endPoint x: 238, endPoint y: 163, distance: 53.4
click at [238, 163] on div "Телефон отримувача +380957879094" at bounding box center [289, 161] width 104 height 30
click at [185, 73] on span "Нова Пошта (платна)" at bounding box center [238, 72] width 175 height 8
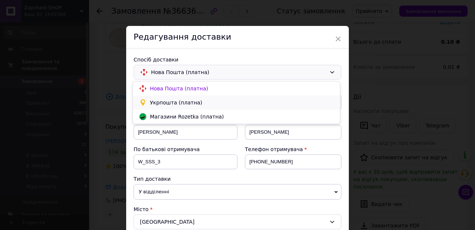
click at [174, 102] on span "Укрпошта (платна)" at bounding box center [242, 102] width 184 height 7
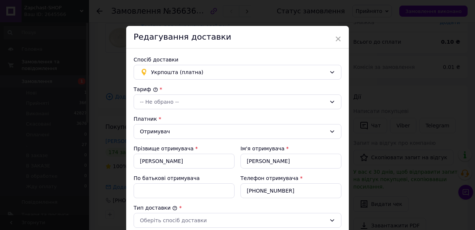
type input "0.1"
click at [174, 105] on div "-- Не обрано --" at bounding box center [233, 102] width 186 height 8
click at [171, 117] on li "Стандарт" at bounding box center [236, 117] width 207 height 13
click at [254, 191] on input "+380666602467" at bounding box center [290, 191] width 101 height 15
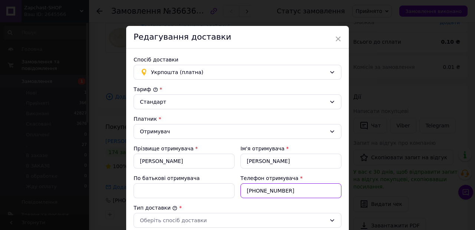
click at [254, 191] on input "+380666602467" at bounding box center [290, 191] width 101 height 15
paste input "957879094"
type input "+380957879094"
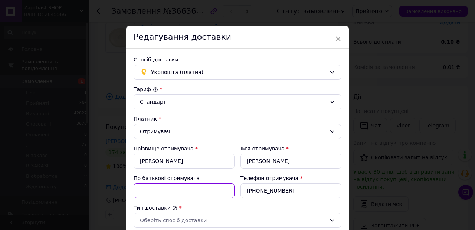
click at [186, 189] on input "По батькові отримувача" at bounding box center [183, 191] width 101 height 15
paste input "Рачинська тетяна"
type input "W_SSS_3Рачинська тетяна"
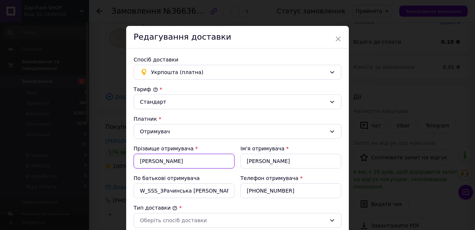
click at [193, 161] on input "Стрельцов" at bounding box center [183, 161] width 101 height 15
click at [192, 161] on input "Стрельцов" at bounding box center [183, 161] width 101 height 15
paste input "ачинська тетяна"
type input "Рачинська тетяна"
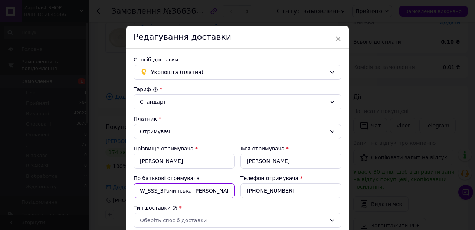
drag, startPoint x: 164, startPoint y: 192, endPoint x: 219, endPoint y: 195, distance: 55.7
click at [211, 194] on input "W_SSS_3Рачинська тетяна" at bounding box center [183, 191] width 101 height 15
type input "W_SSS_3"
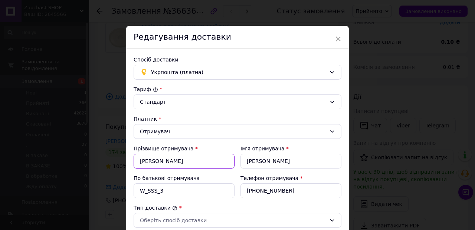
click at [178, 162] on input "Рачинська тетяна" at bounding box center [183, 161] width 101 height 15
type input "Рачинська"
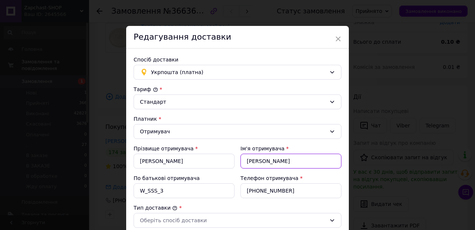
click at [257, 163] on input "[PERSON_NAME]" at bounding box center [290, 161] width 101 height 15
paste input "тетяна"
type input "Тетяна"
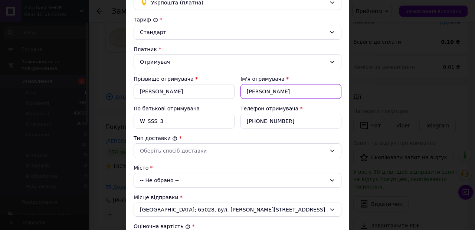
scroll to position [148, 0]
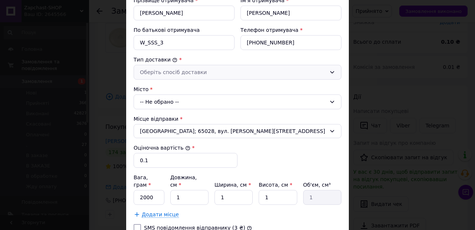
click at [181, 77] on div "Оберіть спосіб доставки" at bounding box center [237, 72] width 208 height 15
click at [178, 86] on li "Склад - склад" at bounding box center [236, 88] width 207 height 13
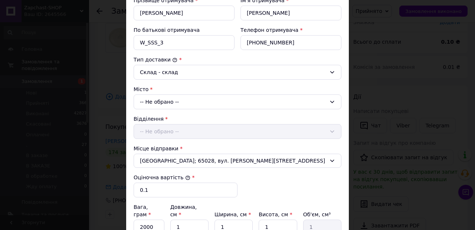
click at [171, 100] on div "-- Не обрано --" at bounding box center [237, 102] width 208 height 15
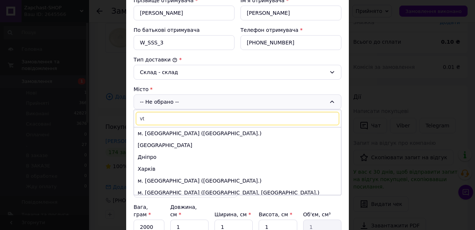
type input "v"
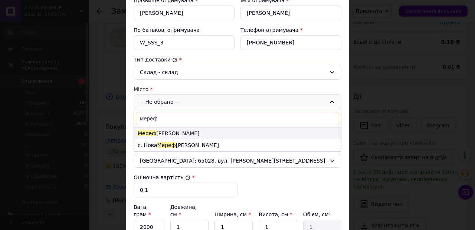
type input "мереф"
click at [163, 133] on li "Мереф а" at bounding box center [237, 134] width 207 height 12
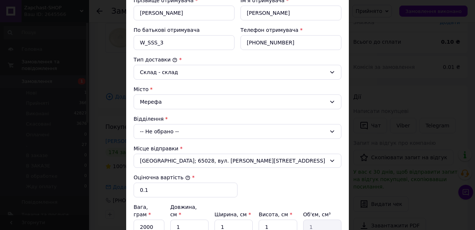
click at [222, 131] on div "-- Не обрано --" at bounding box center [237, 131] width 208 height 15
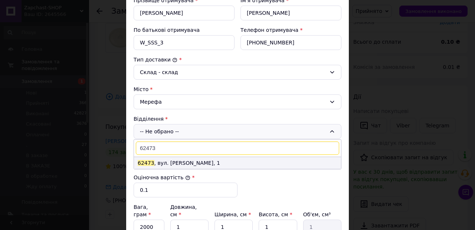
type input "62473"
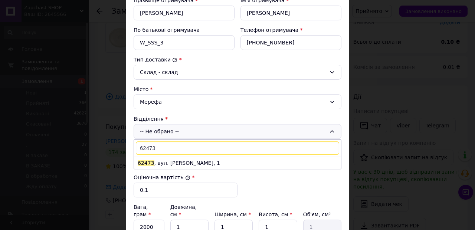
click at [206, 163] on li "62473 , вул. Погребняка Якима, 1" at bounding box center [237, 163] width 207 height 12
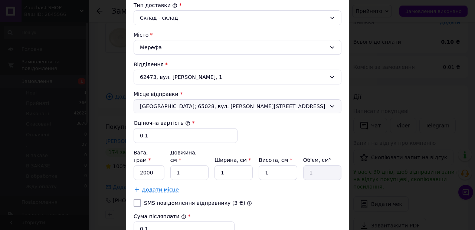
scroll to position [230, 0]
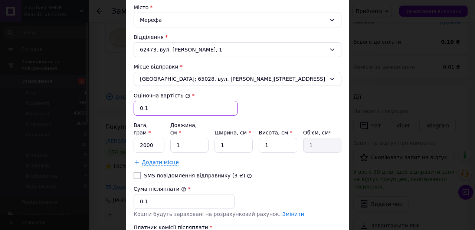
click at [153, 107] on input "0.1" at bounding box center [185, 108] width 104 height 15
type input "550"
click at [146, 138] on input "2000" at bounding box center [148, 145] width 31 height 15
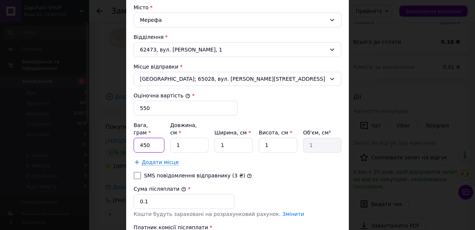
type input "450"
click at [189, 138] on input "1" at bounding box center [189, 145] width 38 height 15
type input "2"
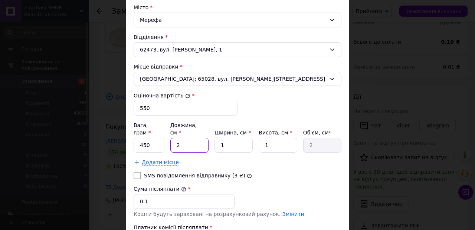
type input "24"
click at [226, 139] on input "1" at bounding box center [233, 145] width 38 height 15
click at [227, 139] on input "1" at bounding box center [233, 145] width 38 height 15
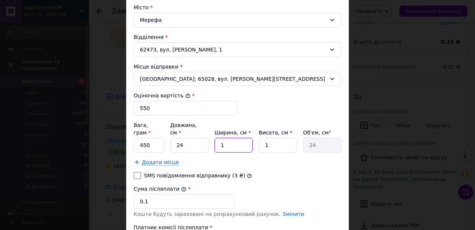
click at [227, 139] on input "1" at bounding box center [233, 145] width 38 height 15
type input "5"
type input "120"
click at [248, 138] on input "5" at bounding box center [233, 145] width 38 height 15
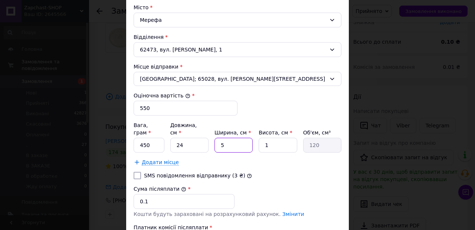
click at [248, 138] on input "5" at bounding box center [233, 145] width 38 height 15
type input "1"
type input "24"
type input "15"
type input "360"
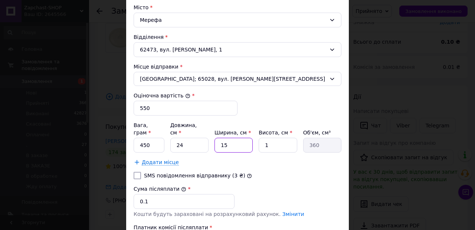
type input "15"
click at [270, 138] on input "1" at bounding box center [277, 145] width 38 height 15
type input "15"
type input "5400"
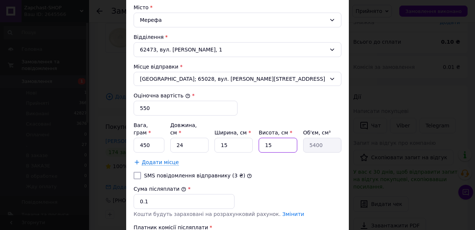
type input "15"
click at [262, 159] on div "Додати місце" at bounding box center [237, 162] width 208 height 7
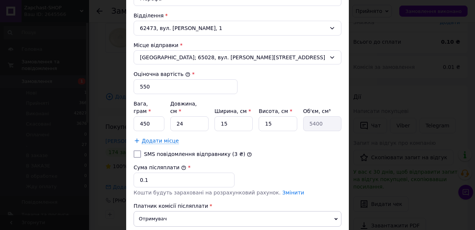
scroll to position [303, 0]
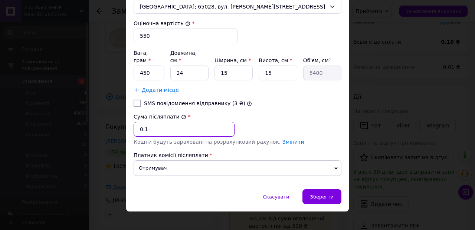
click at [163, 122] on input "0.1" at bounding box center [183, 129] width 101 height 15
click at [162, 122] on input "0.1" at bounding box center [183, 129] width 101 height 15
type input "550"
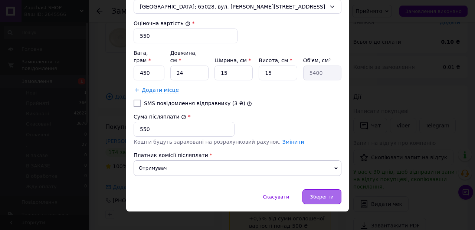
click at [314, 194] on span "Зберегти" at bounding box center [321, 197] width 23 height 6
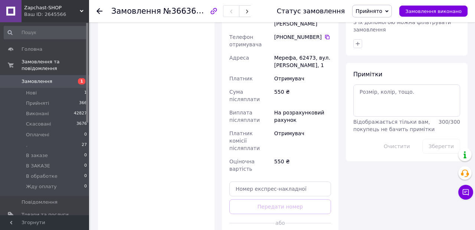
scroll to position [344, 0]
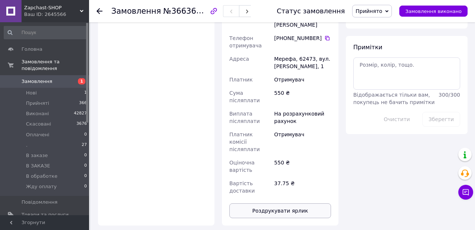
scroll to position [390, 0]
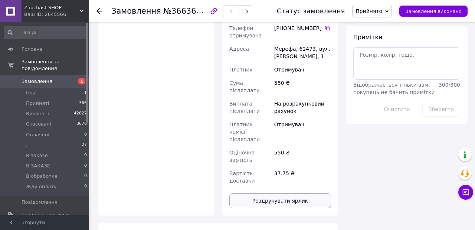
click at [294, 194] on button "Роздрукувати ярлик" at bounding box center [280, 201] width 102 height 15
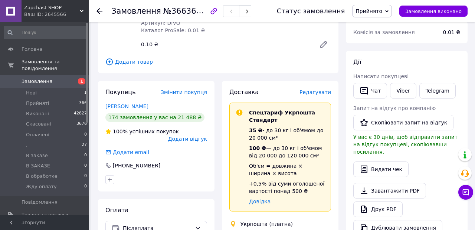
scroll to position [0, 0]
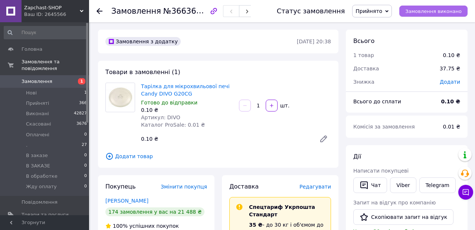
click at [425, 11] on span "Замовлення виконано" at bounding box center [433, 12] width 56 height 6
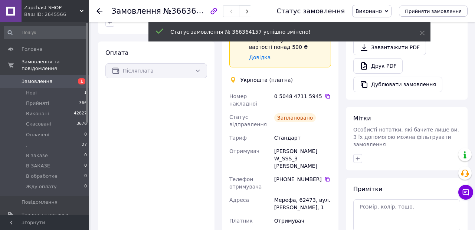
scroll to position [227, 0]
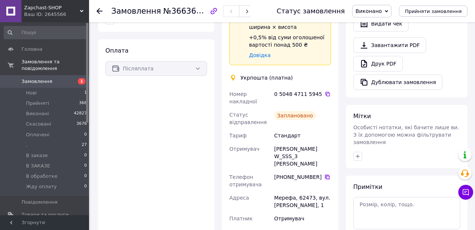
click at [326, 174] on icon at bounding box center [327, 177] width 6 height 6
click at [324, 96] on icon at bounding box center [327, 94] width 6 height 6
drag, startPoint x: 273, startPoint y: 191, endPoint x: 327, endPoint y: 198, distance: 55.4
click at [327, 198] on div "Мерефа, 62473, вул. Погребняка Якима, 1" at bounding box center [303, 201] width 60 height 21
copy div "Мерефа, 62473, вул. Погребняка Якима, 1"
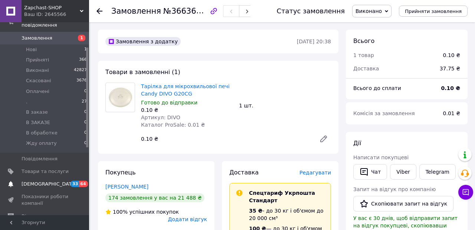
scroll to position [48, 0]
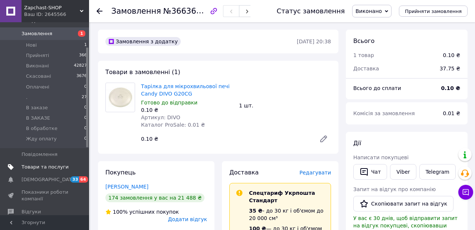
click at [47, 167] on span "Товари та послуги" at bounding box center [45, 167] width 47 height 7
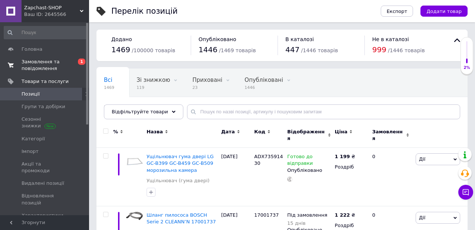
click at [43, 66] on span "Замовлення та повідомлення" at bounding box center [45, 65] width 47 height 13
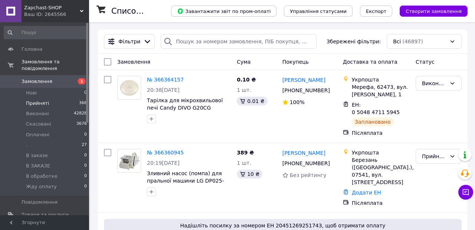
click at [38, 102] on span "Прийняті" at bounding box center [37, 103] width 23 height 7
